Goal: Task Accomplishment & Management: Complete application form

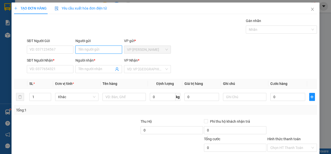
click at [103, 48] on input "Người gửi" at bounding box center [99, 50] width 47 height 8
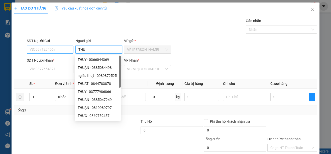
type input "THU"
click at [58, 50] on input "SĐT Người Gửi" at bounding box center [50, 50] width 47 height 8
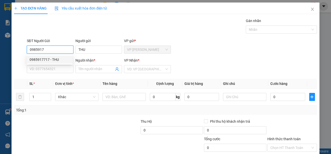
click at [55, 58] on div "0985917717 - THU" at bounding box center [50, 60] width 40 height 6
type input "0985917717"
type input "0908442470"
type input "TRANG"
type input "20.000"
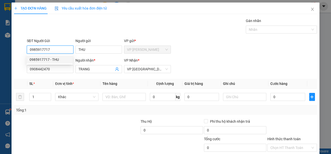
type input "20.000"
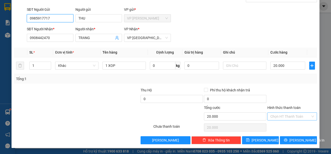
type input "0985917717"
click at [301, 118] on input "Hình thức thanh toán" at bounding box center [291, 117] width 40 height 8
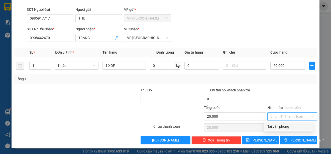
click at [299, 128] on div "Tại văn phòng" at bounding box center [289, 127] width 43 height 6
type input "0"
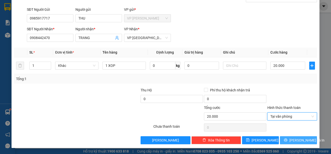
click at [298, 139] on span "[PERSON_NAME] và In" at bounding box center [307, 141] width 35 height 6
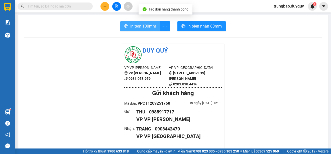
click at [142, 27] on span "In tem 100mm" at bounding box center [143, 26] width 26 height 6
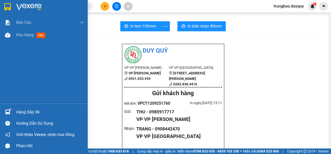
click at [6, 7] on img at bounding box center [7, 7] width 7 height 8
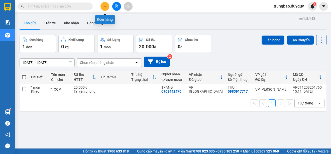
click at [105, 5] on icon "plus" at bounding box center [105, 7] width 4 height 4
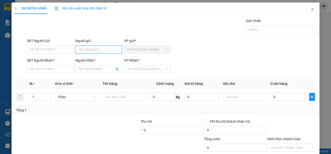
click at [114, 49] on input "Người gửi" at bounding box center [99, 50] width 47 height 8
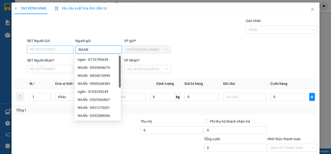
type input "NGAN"
click at [62, 49] on input "SĐT Người Gửi" at bounding box center [50, 50] width 47 height 8
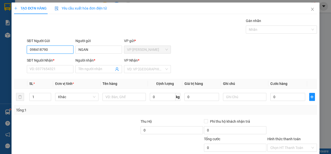
type input "0984187905"
click at [65, 59] on div "0984187905 - NGAN" at bounding box center [50, 60] width 40 height 6
type input "0938222592"
type input "THOA"
type input "20.000"
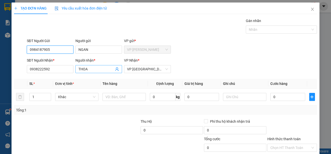
type input "20.000"
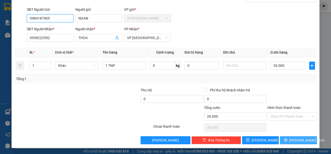
type input "0984187905"
click at [307, 140] on button "[PERSON_NAME] và In" at bounding box center [298, 140] width 37 height 8
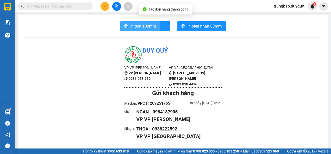
click at [143, 28] on span "In tem 100mm" at bounding box center [143, 26] width 26 height 6
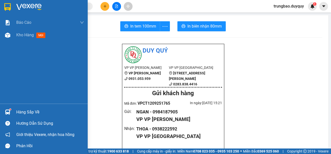
click at [8, 5] on img at bounding box center [7, 7] width 7 height 8
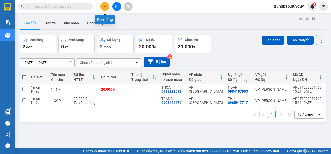
click at [104, 7] on icon "plus" at bounding box center [105, 7] width 4 height 4
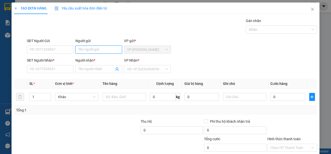
click at [100, 49] on input "Người gửi" at bounding box center [99, 50] width 47 height 8
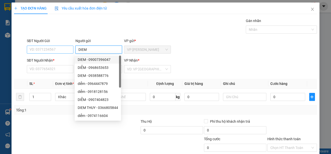
type input "DIEM"
click at [66, 49] on input "SĐT Người Gửi" at bounding box center [50, 50] width 47 height 8
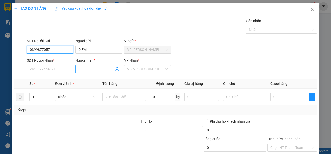
type input "0399877057"
click at [108, 67] on input "Người nhận *" at bounding box center [97, 69] width 36 height 6
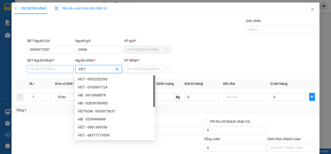
type input "VIET"
click at [68, 69] on input "SĐT Người Nhận *" at bounding box center [50, 69] width 47 height 8
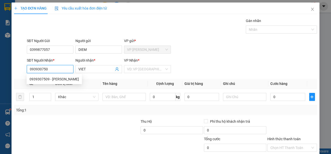
type input "0939307509"
click at [60, 80] on div "0939307509 - [PERSON_NAME]" at bounding box center [54, 80] width 49 height 6
type input "BA VIET"
type input "25.000"
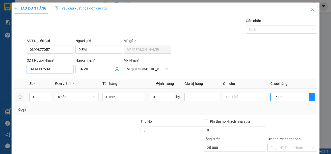
type input "0939307509"
click at [271, 96] on input "25.000" at bounding box center [288, 97] width 35 height 8
type input "0"
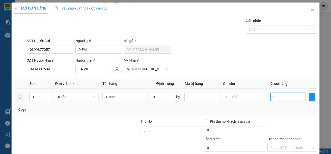
click at [271, 96] on input "0" at bounding box center [288, 97] width 35 height 8
type input "30"
type input "300"
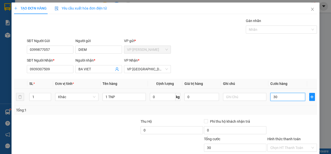
type input "300"
type input "3.000"
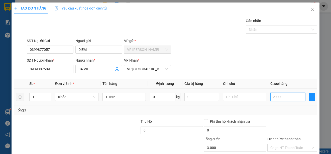
type input "30.000"
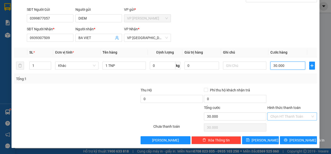
type input "30.000"
click at [293, 117] on input "Hình thức thanh toán" at bounding box center [291, 117] width 40 height 8
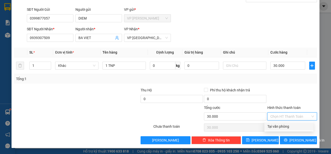
click at [296, 125] on div "Tại văn phòng" at bounding box center [289, 127] width 43 height 6
type input "0"
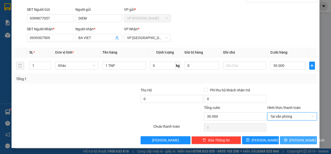
click at [300, 139] on span "[PERSON_NAME] và In" at bounding box center [307, 141] width 35 height 6
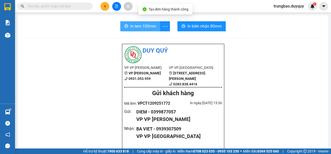
click at [150, 26] on span "In tem 100mm" at bounding box center [143, 26] width 26 height 6
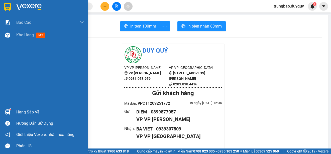
click at [6, 6] on img at bounding box center [7, 7] width 7 height 8
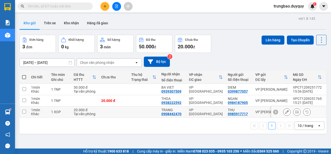
click at [25, 112] on input "checkbox" at bounding box center [24, 112] width 4 height 4
checkbox input "true"
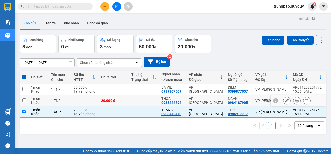
click at [23, 101] on input "checkbox" at bounding box center [24, 101] width 4 height 4
checkbox input "true"
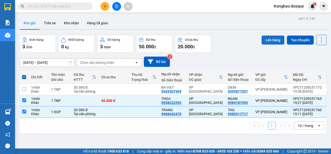
click at [269, 40] on button "Lên hàng" at bounding box center [273, 40] width 23 height 9
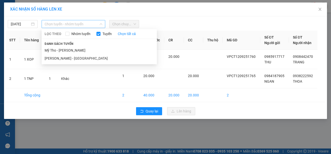
click at [87, 23] on span "Chọn tuyến - nhóm tuyến" at bounding box center [74, 24] width 58 height 8
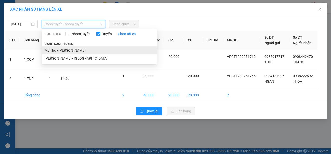
click at [90, 51] on li "Mỹ Tho - [PERSON_NAME]" at bounding box center [99, 50] width 115 height 8
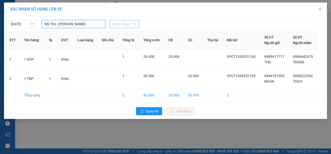
click at [124, 23] on span "Chọn chuyến" at bounding box center [124, 24] width 24 height 8
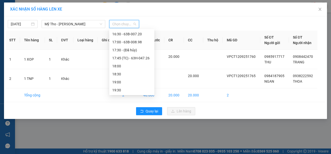
scroll to position [264, 0]
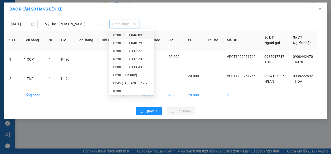
click at [144, 35] on div "15:00 - 63H-046.83" at bounding box center [131, 35] width 39 height 6
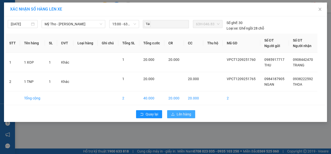
click at [189, 115] on span "Lên hàng" at bounding box center [184, 115] width 15 height 6
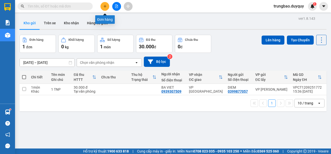
click at [106, 9] on button at bounding box center [105, 6] width 9 height 9
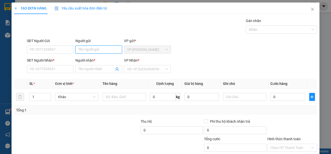
click at [102, 51] on input "Người gửi" at bounding box center [99, 50] width 47 height 8
type input "A.7"
click at [57, 49] on input "SĐT Người Gửi" at bounding box center [50, 50] width 47 height 8
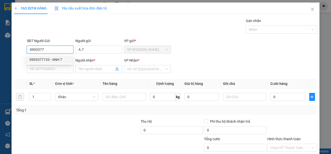
click at [57, 57] on div "0903377133 - ANH 7" at bounding box center [50, 60] width 46 height 8
type input "0903377133"
type input "ANH 7"
type input "0919273214"
type input "HIEN"
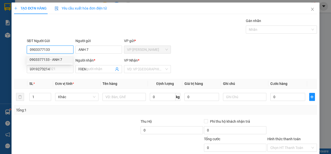
type input "15.000"
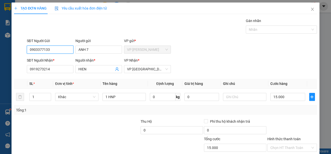
scroll to position [31, 0]
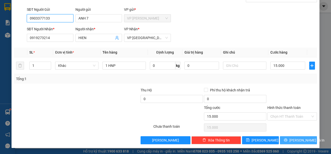
type input "0903377133"
click at [304, 139] on span "[PERSON_NAME] và In" at bounding box center [307, 141] width 35 height 6
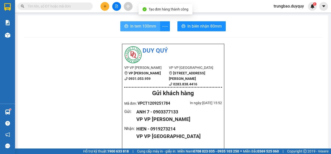
click at [145, 28] on span "In tem 100mm" at bounding box center [143, 26] width 26 height 6
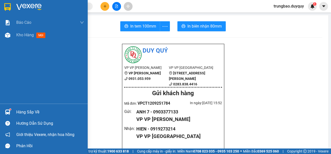
click at [7, 7] on img at bounding box center [7, 7] width 7 height 8
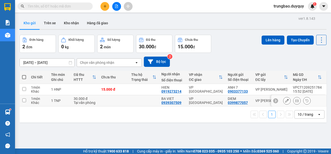
click at [24, 100] on input "checkbox" at bounding box center [24, 101] width 4 height 4
checkbox input "true"
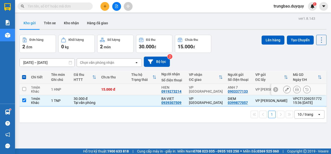
click at [25, 88] on input "checkbox" at bounding box center [24, 89] width 4 height 4
checkbox input "true"
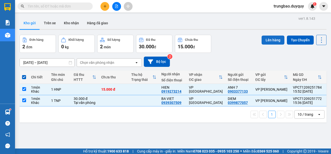
click at [275, 40] on button "Lên hàng" at bounding box center [273, 40] width 23 height 9
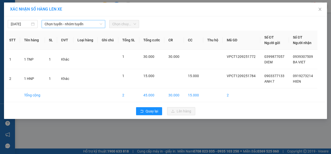
click at [74, 23] on span "Chọn tuyến - nhóm tuyến" at bounding box center [74, 24] width 58 height 8
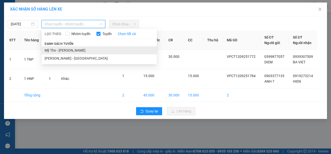
click at [79, 50] on li "Mỹ Tho - [PERSON_NAME]" at bounding box center [99, 50] width 115 height 8
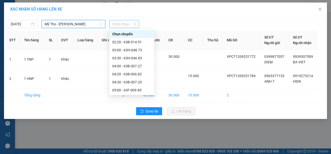
click at [122, 24] on span "Chọn chuyến" at bounding box center [124, 24] width 24 height 8
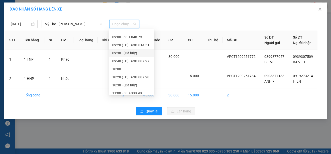
scroll to position [251, 0]
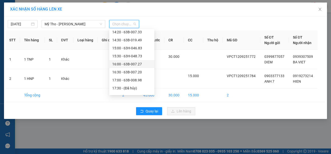
click at [141, 64] on div "16:00 - 63B-007.27" at bounding box center [131, 64] width 39 height 6
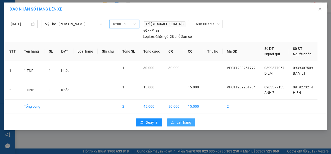
click at [183, 121] on span "Lên hàng" at bounding box center [184, 123] width 15 height 6
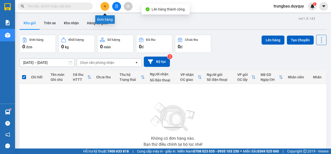
click at [105, 6] on icon "plus" at bounding box center [105, 6] width 0 height 3
